Goal: Information Seeking & Learning: Learn about a topic

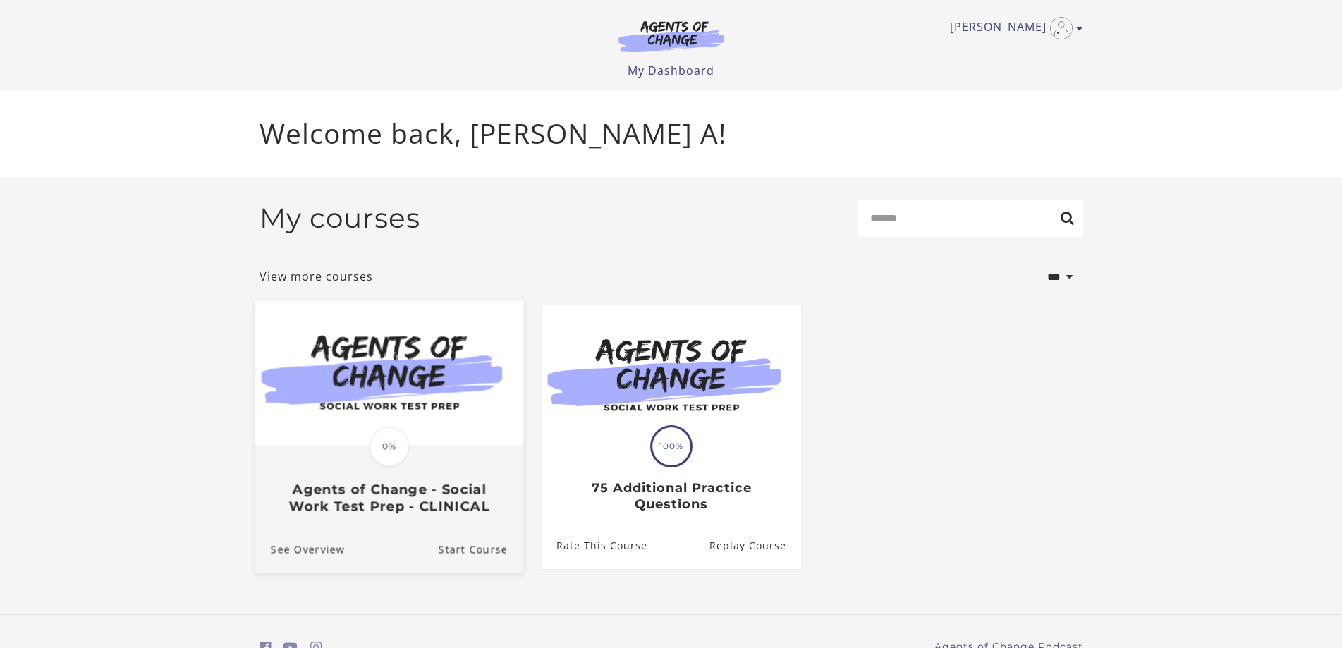
click at [453, 437] on img at bounding box center [389, 372] width 268 height 145
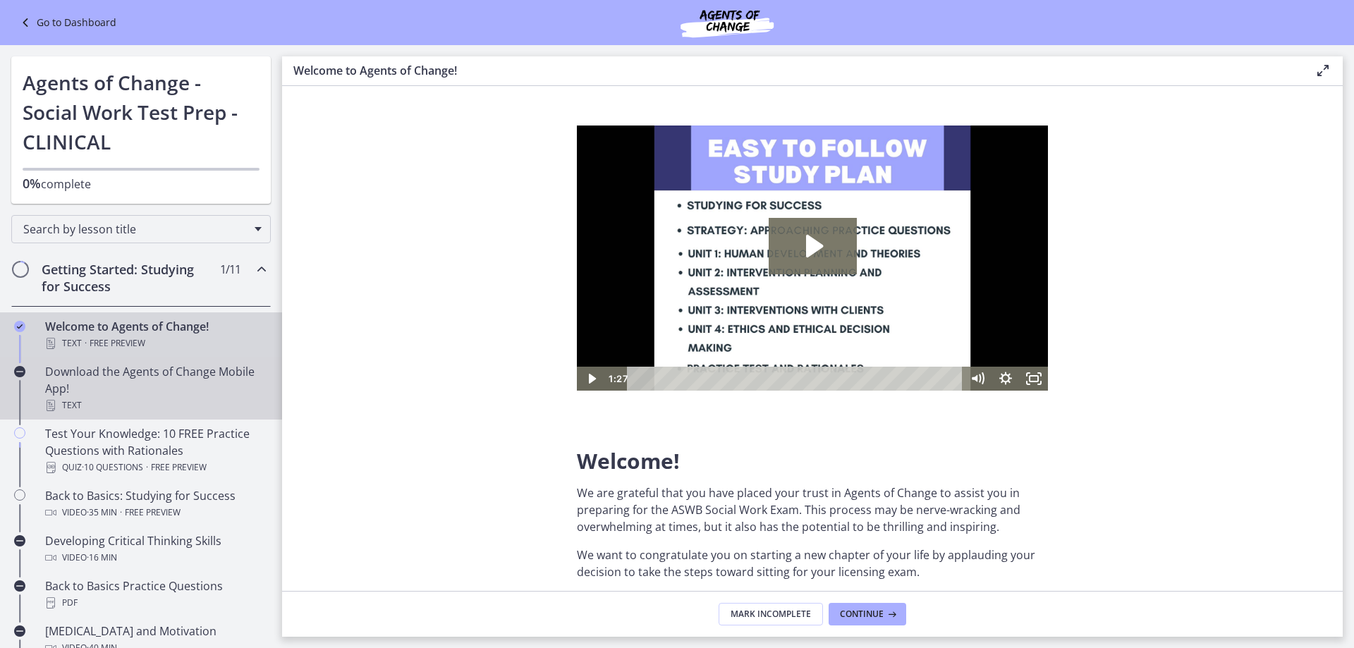
click at [176, 384] on div "Download the Agents of Change Mobile App! Text" at bounding box center [155, 388] width 220 height 51
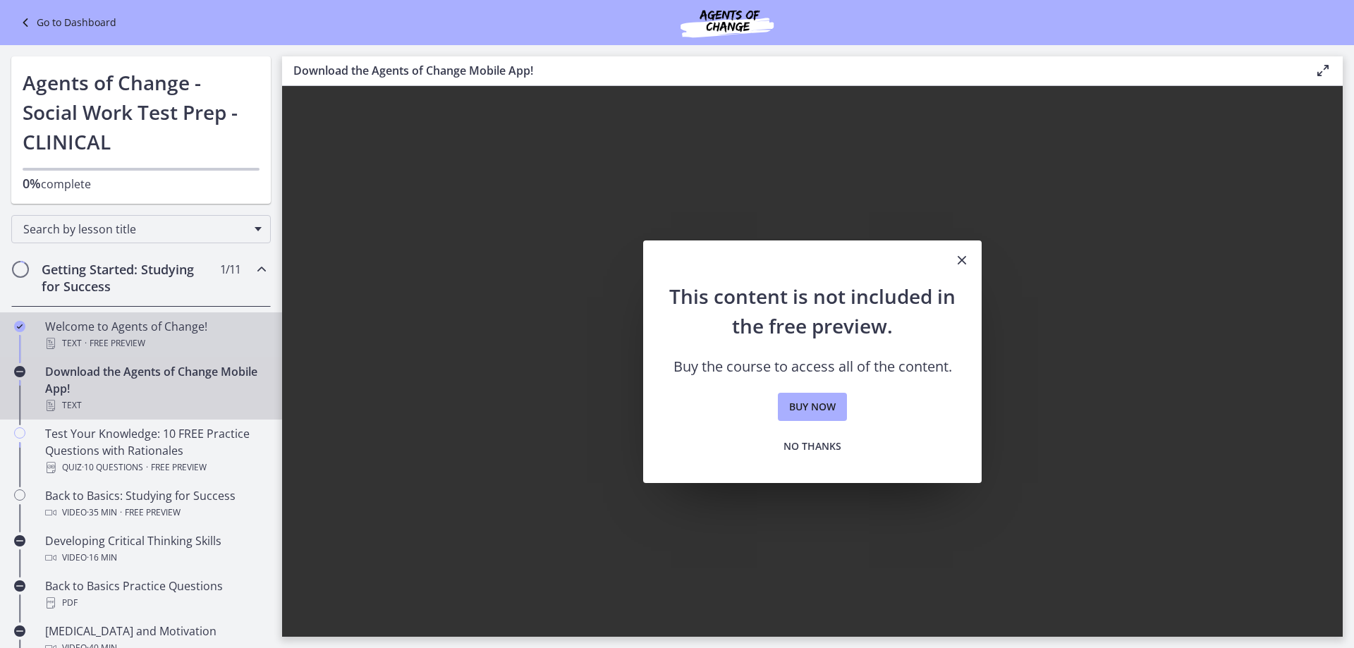
click at [155, 321] on div "Welcome to Agents of Change! Text · Free preview" at bounding box center [155, 335] width 220 height 34
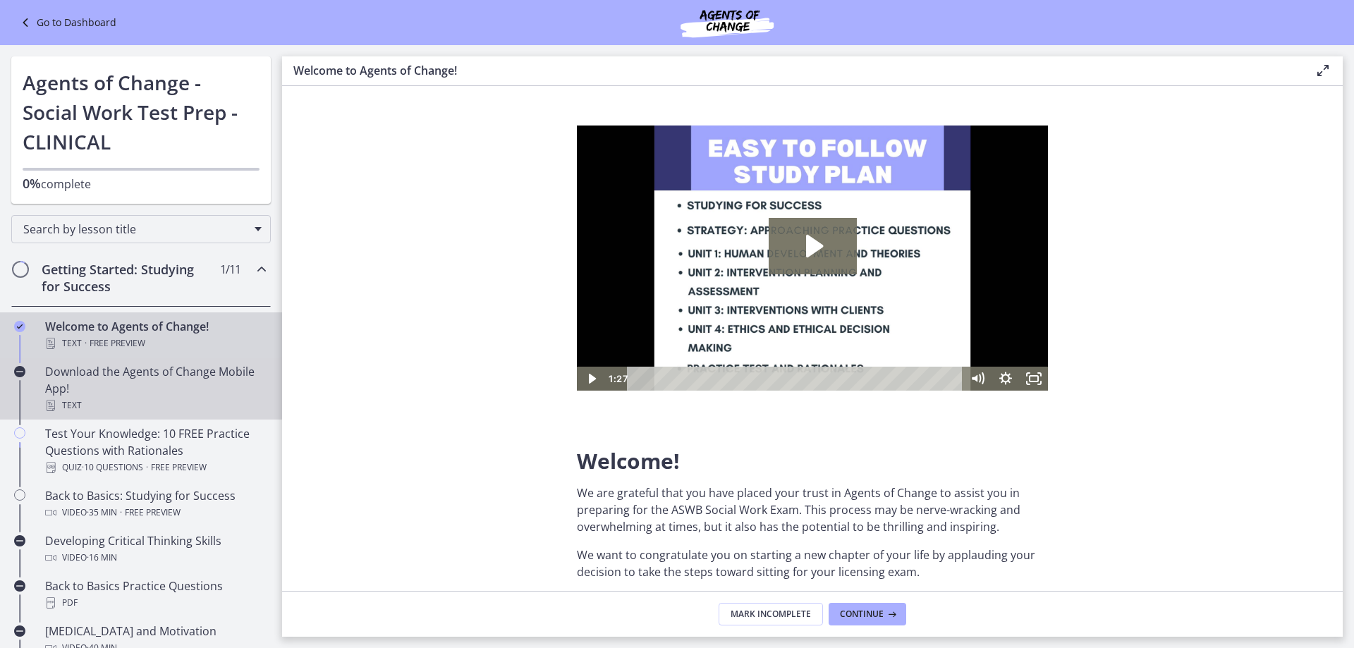
click at [179, 400] on div "Text" at bounding box center [155, 405] width 220 height 17
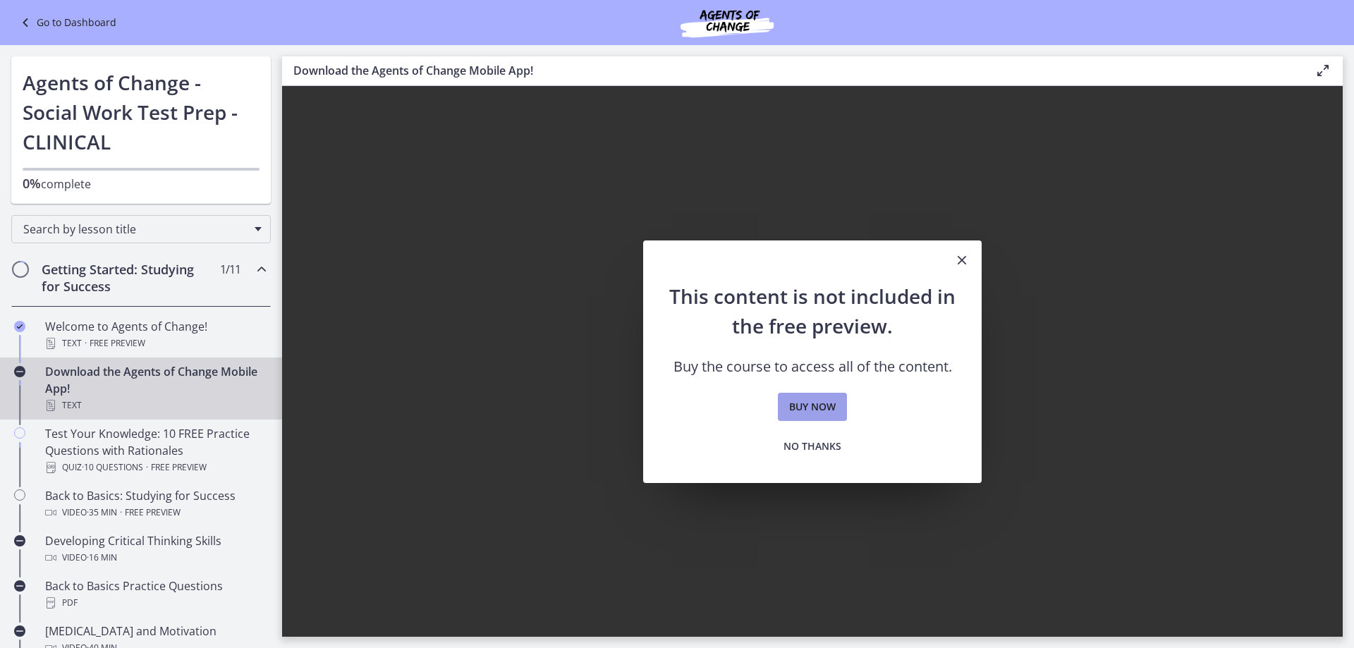
click at [799, 402] on span "Buy now" at bounding box center [812, 406] width 47 height 17
